Goal: Contribute content

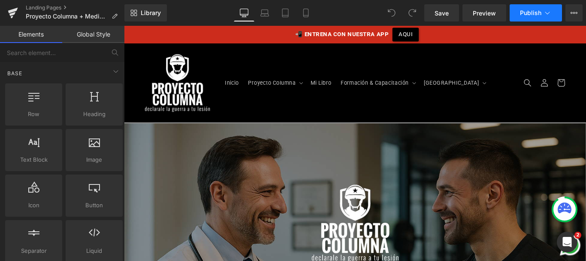
click at [541, 15] on span "Publish" at bounding box center [530, 12] width 21 height 7
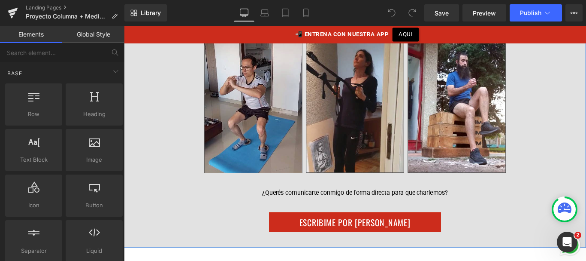
scroll to position [2832, 0]
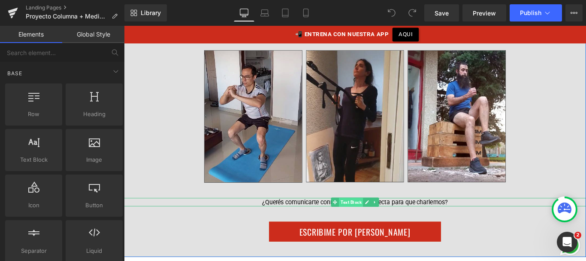
click at [379, 229] on span "Text Block" at bounding box center [379, 224] width 27 height 10
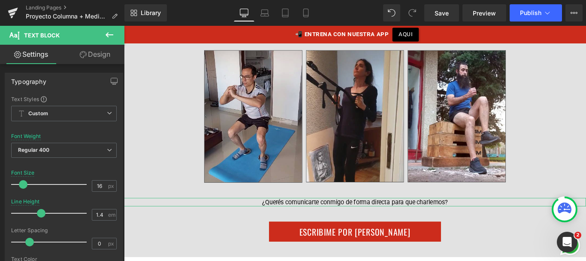
click at [110, 50] on link "Design" at bounding box center [95, 54] width 62 height 19
click at [0, 0] on div "Spacing" at bounding box center [0, 0] width 0 height 0
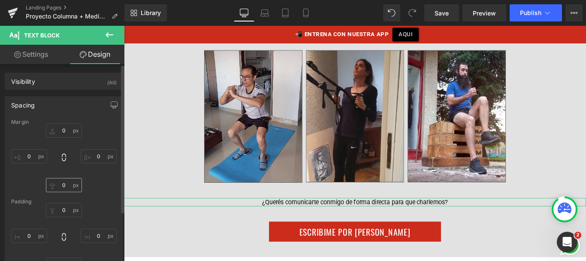
type input "30"
type input "0"
type input "10"
type input "0"
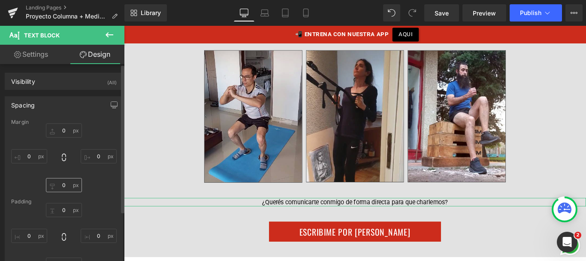
type input "200"
type input "0"
type input "200"
click at [65, 185] on input "10" at bounding box center [64, 185] width 36 height 14
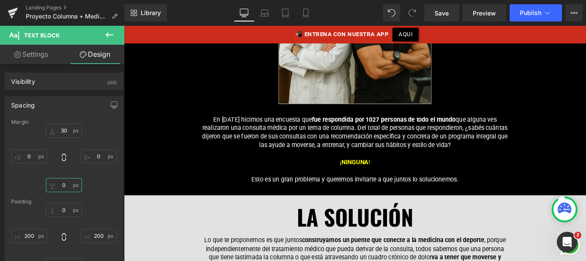
scroll to position [649, 0]
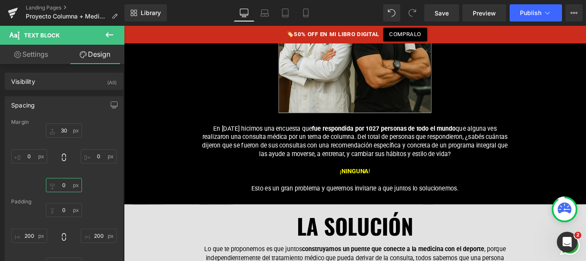
type input "0"
